Goal: Task Accomplishment & Management: Manage account settings

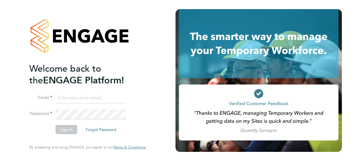
type input "[PERSON_NAME][EMAIL_ADDRESS][DOMAIN_NAME]"
click at [71, 129] on button "Sign In" at bounding box center [66, 129] width 22 height 9
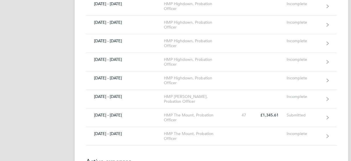
scroll to position [535, 0]
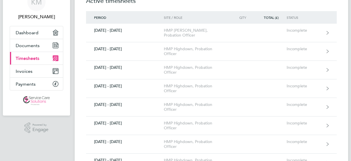
scroll to position [0, 0]
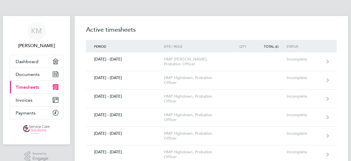
click at [39, 87] on span "Timesheets" at bounding box center [28, 86] width 24 height 5
click at [33, 87] on span "Timesheets" at bounding box center [28, 86] width 24 height 5
click at [19, 73] on span "Documents" at bounding box center [28, 73] width 24 height 5
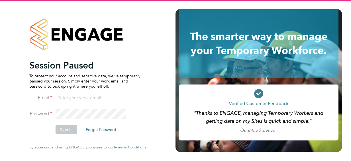
type input "kelly.manning1@justice.gov.uk"
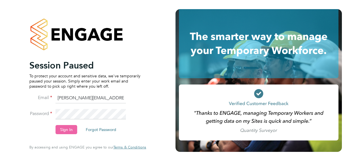
click at [60, 130] on button "Sign In" at bounding box center [66, 129] width 22 height 9
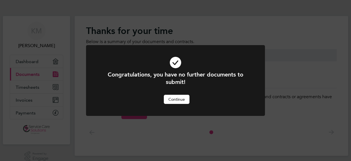
click at [173, 99] on button "Continue" at bounding box center [177, 98] width 26 height 9
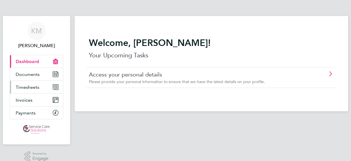
click at [43, 86] on link "Timesheets" at bounding box center [36, 87] width 53 height 13
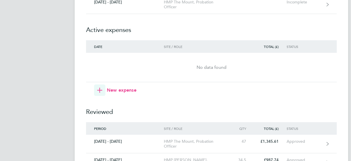
scroll to position [660, 0]
